Goal: Transaction & Acquisition: Purchase product/service

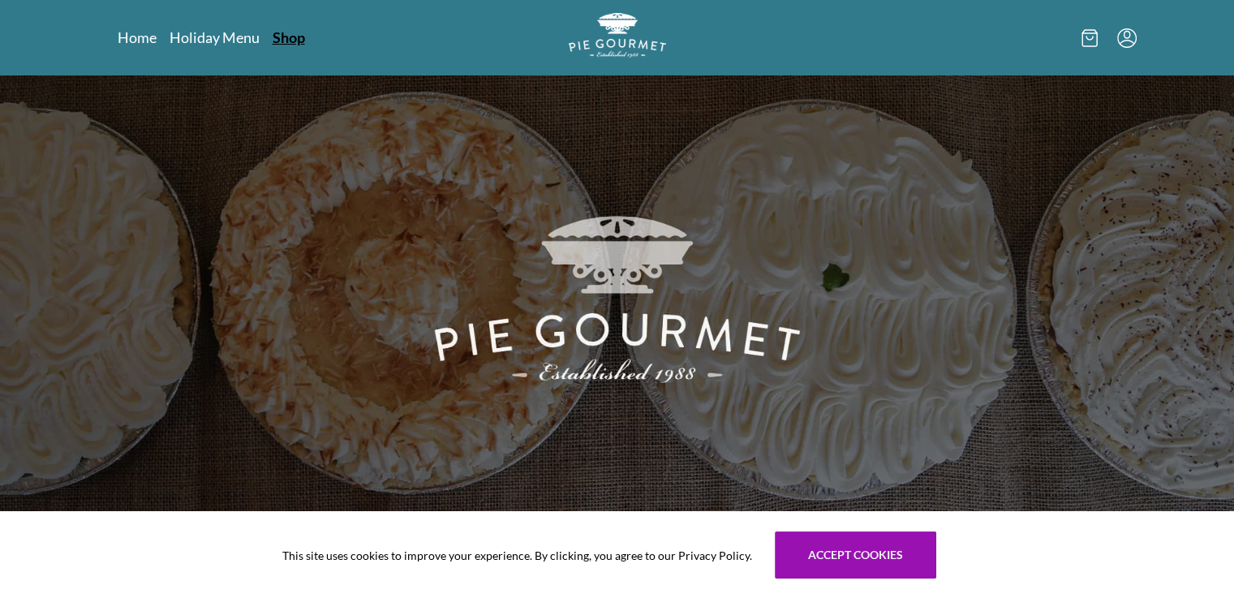
click at [286, 37] on link "Shop" at bounding box center [289, 37] width 32 height 19
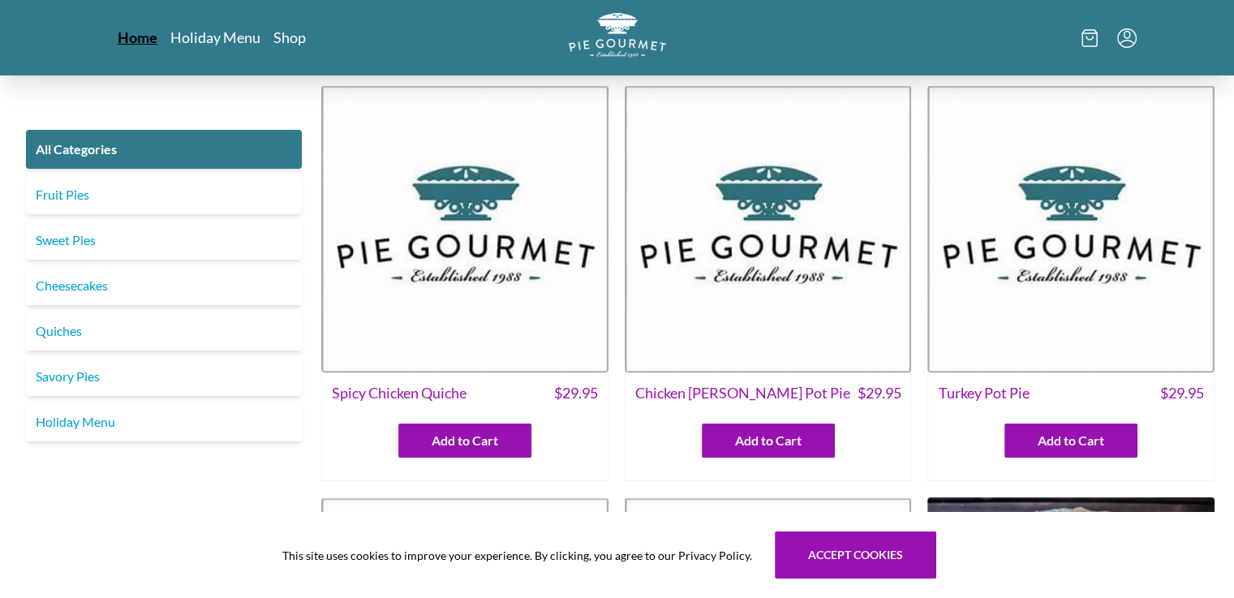
click at [127, 36] on link "Home" at bounding box center [138, 37] width 40 height 19
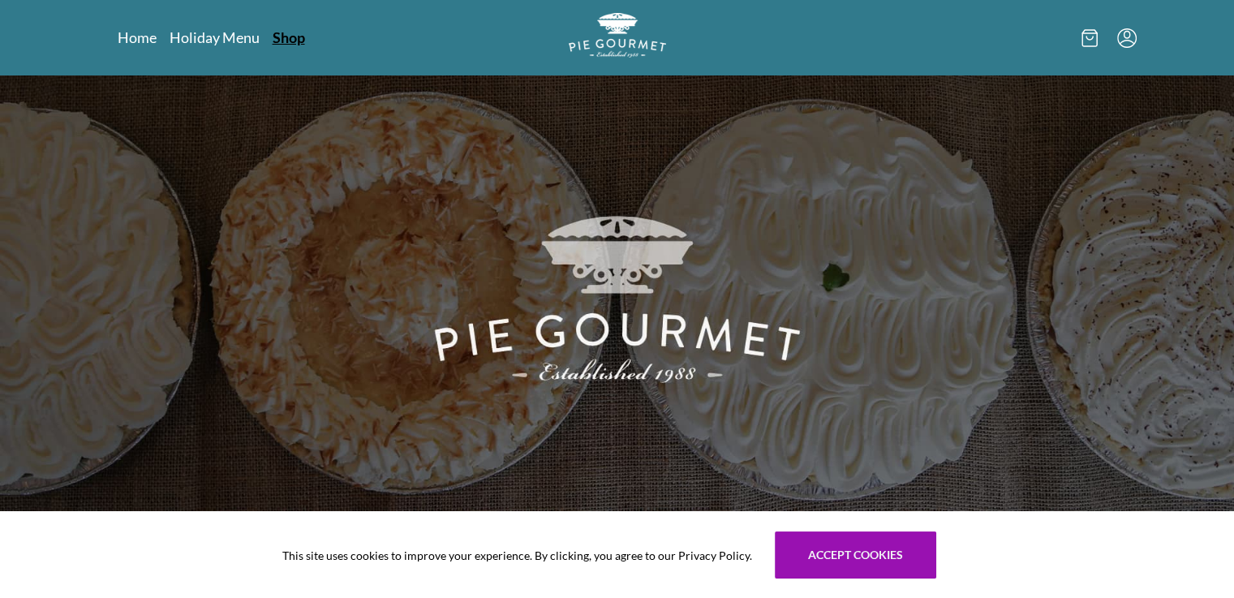
click at [277, 36] on link "Shop" at bounding box center [289, 37] width 32 height 19
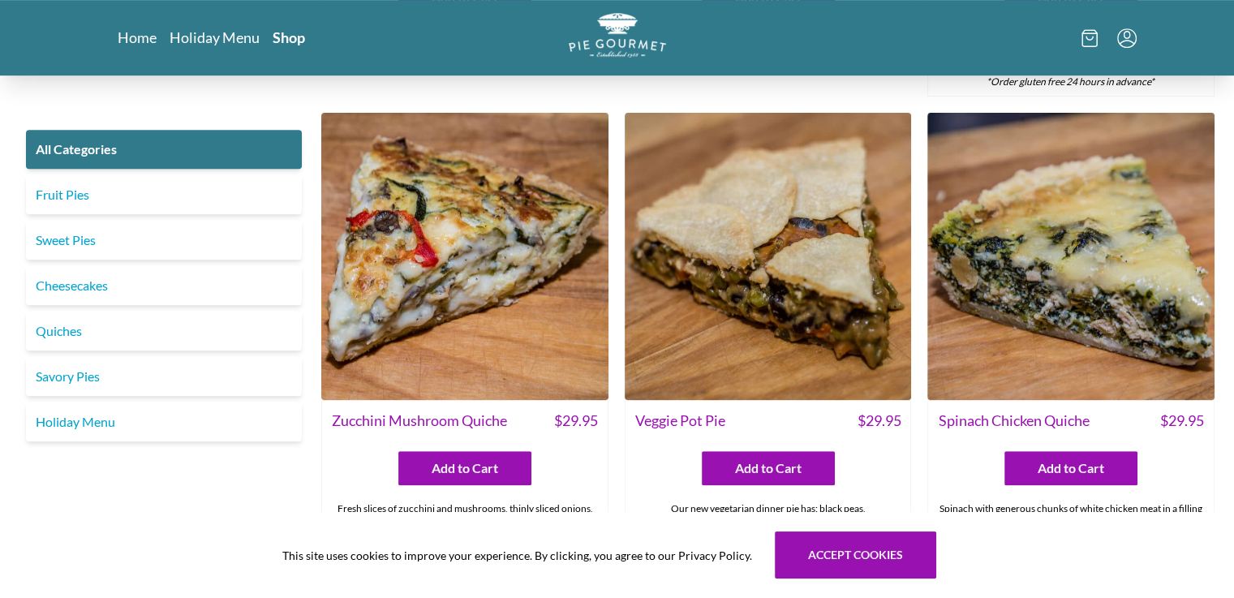
scroll to position [811, 0]
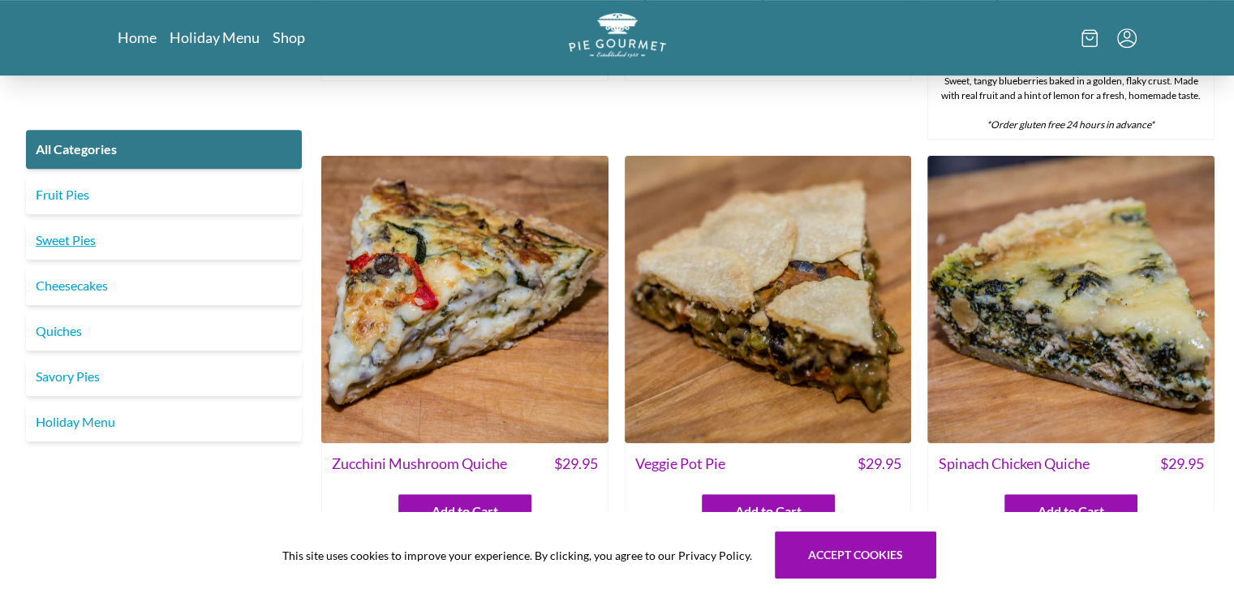
click at [189, 246] on link "Sweet Pies" at bounding box center [164, 240] width 276 height 39
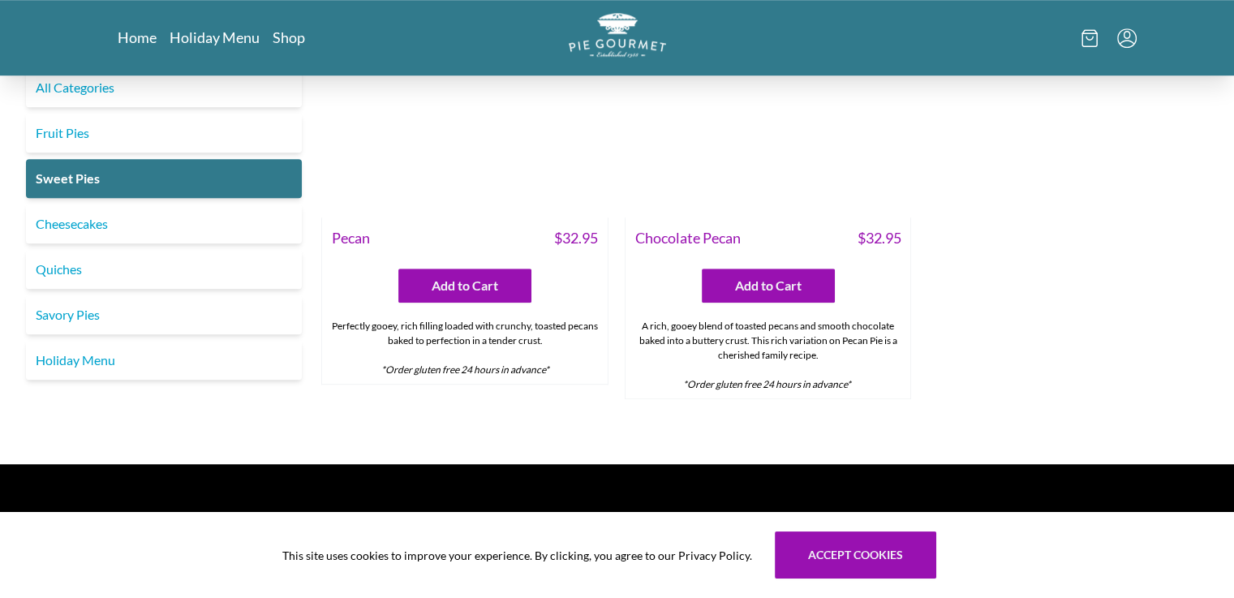
scroll to position [1237, 0]
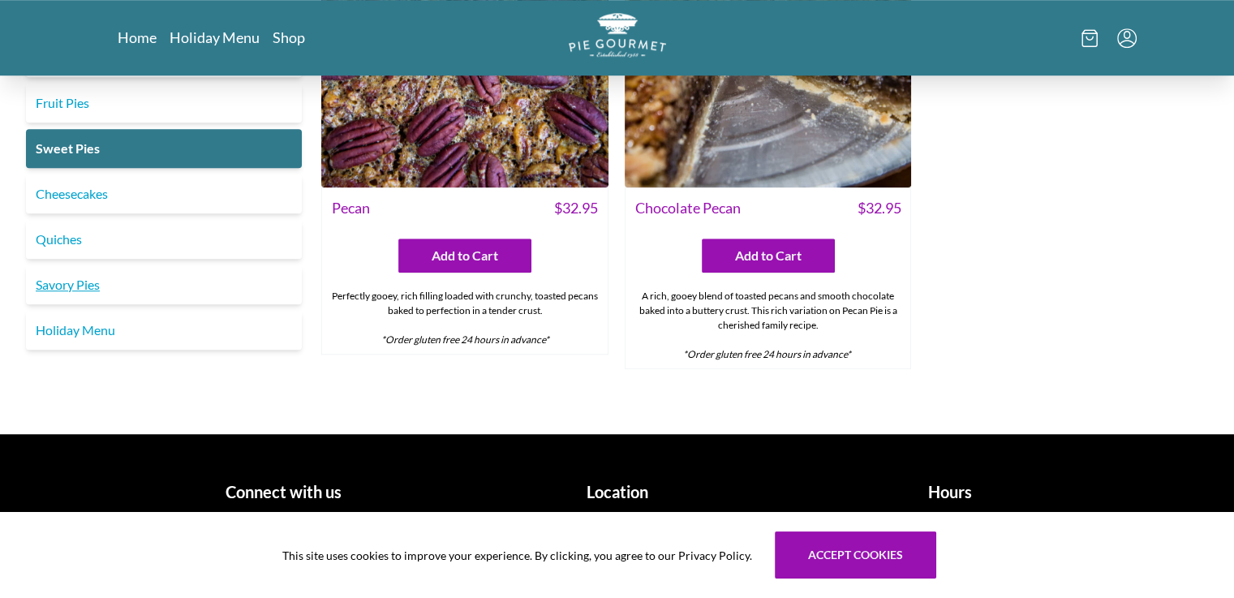
click at [186, 288] on link "Savory Pies" at bounding box center [164, 284] width 276 height 39
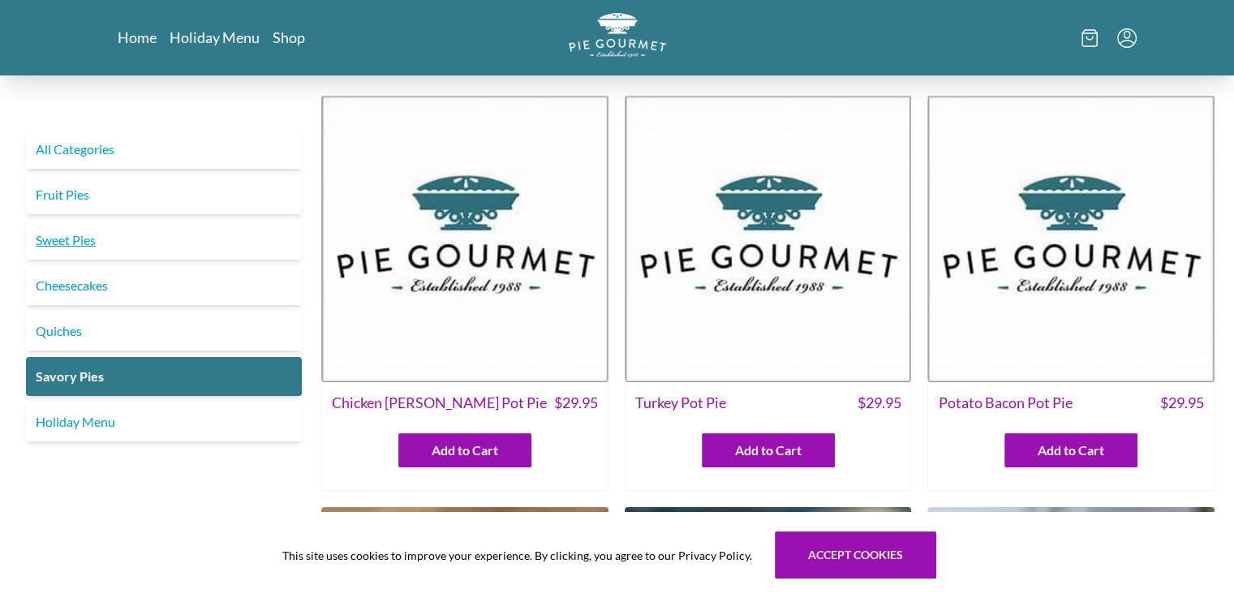
click at [86, 232] on link "Sweet Pies" at bounding box center [164, 240] width 276 height 39
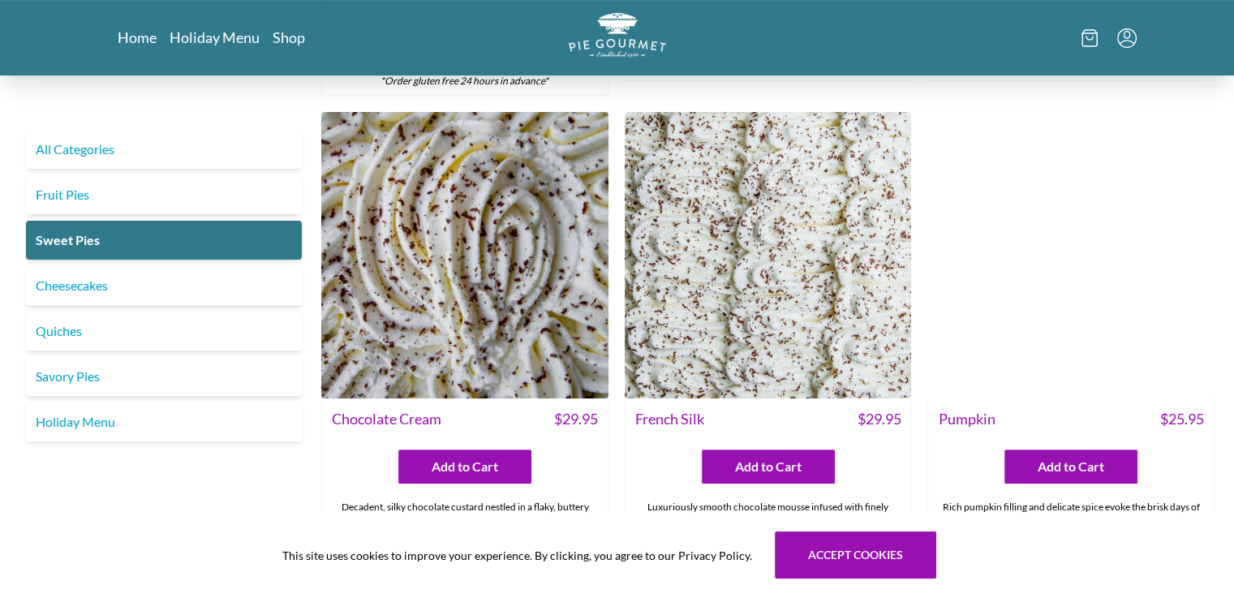
scroll to position [568, 0]
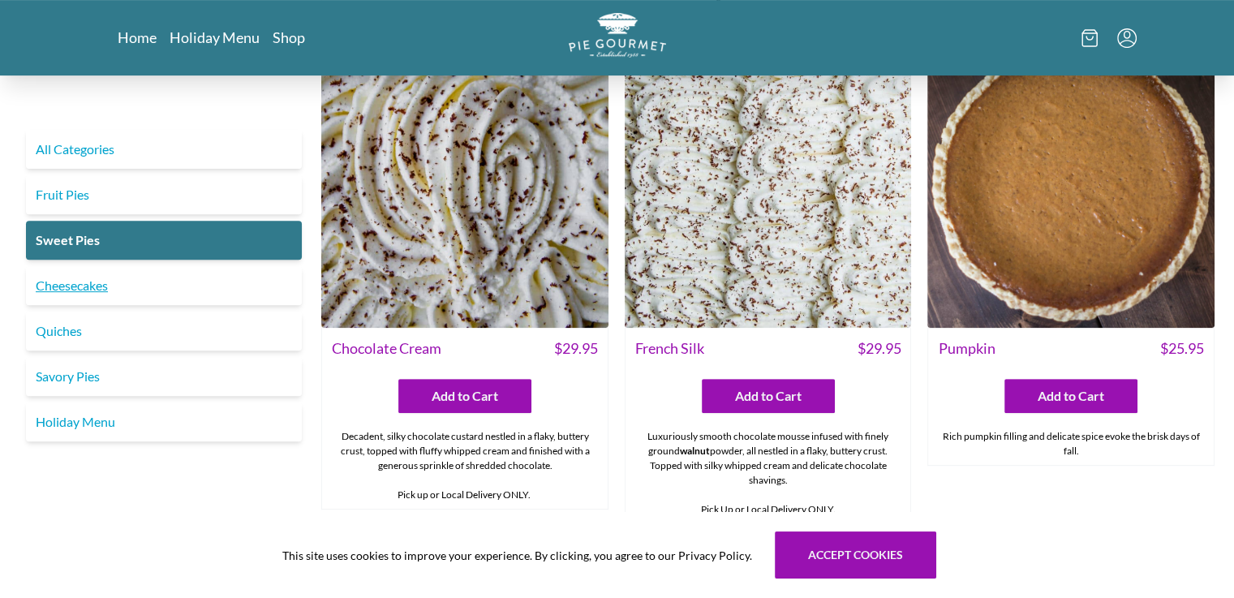
click at [164, 285] on link "Cheesecakes" at bounding box center [164, 285] width 276 height 39
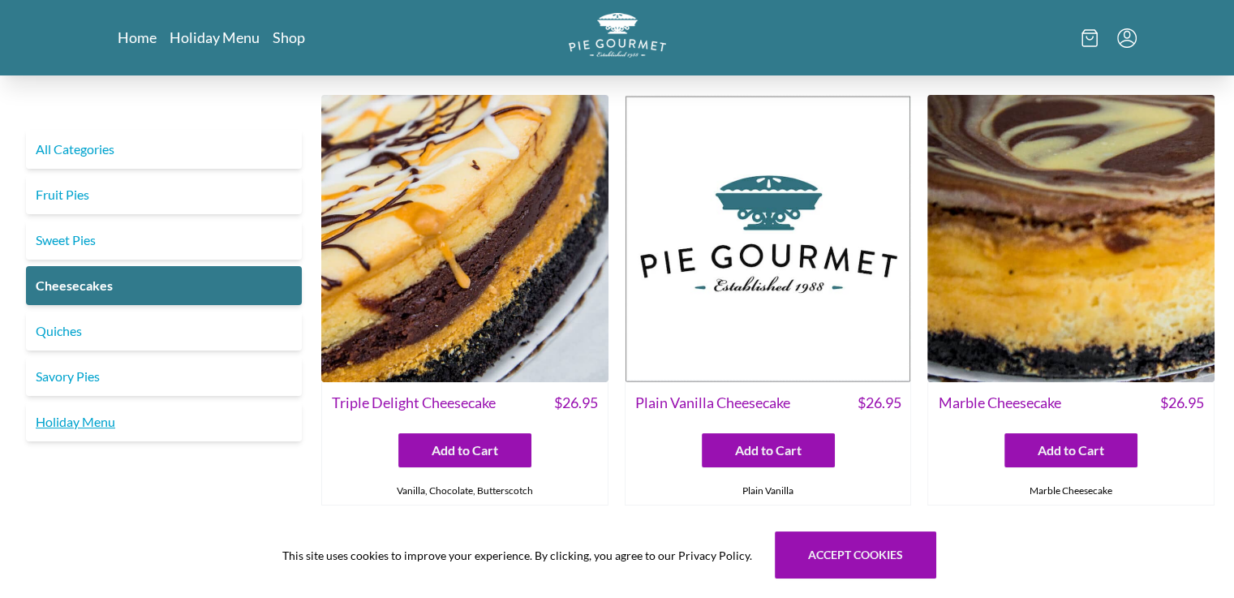
click at [93, 429] on link "Holiday Menu" at bounding box center [164, 421] width 276 height 39
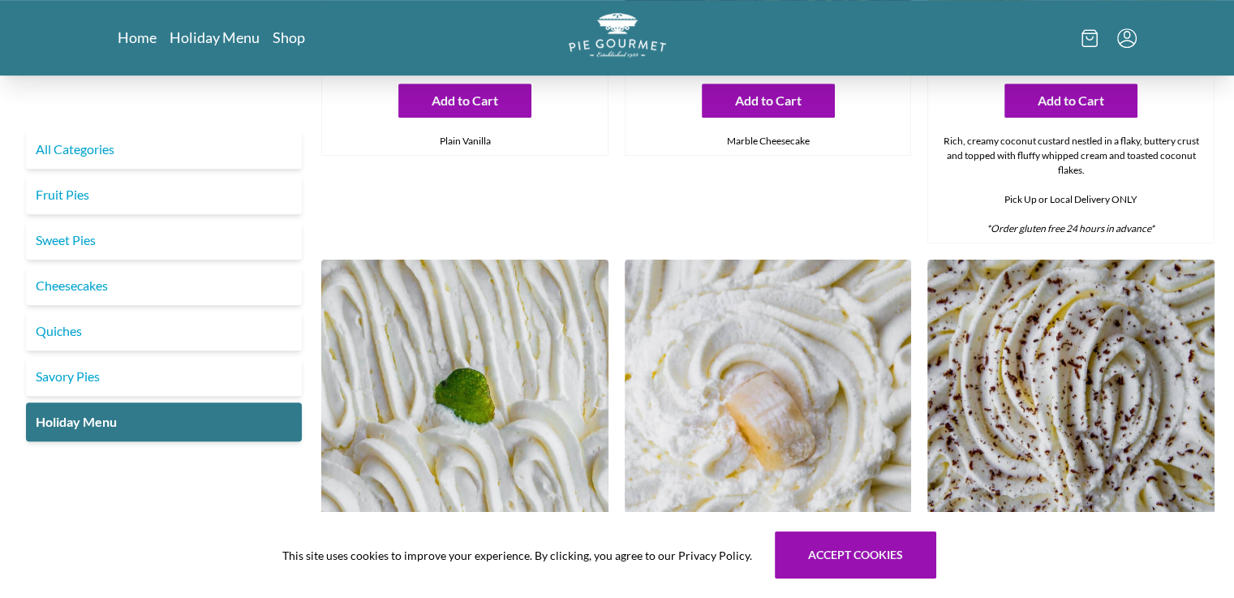
scroll to position [421, 0]
